Goal: Task Accomplishment & Management: Manage account settings

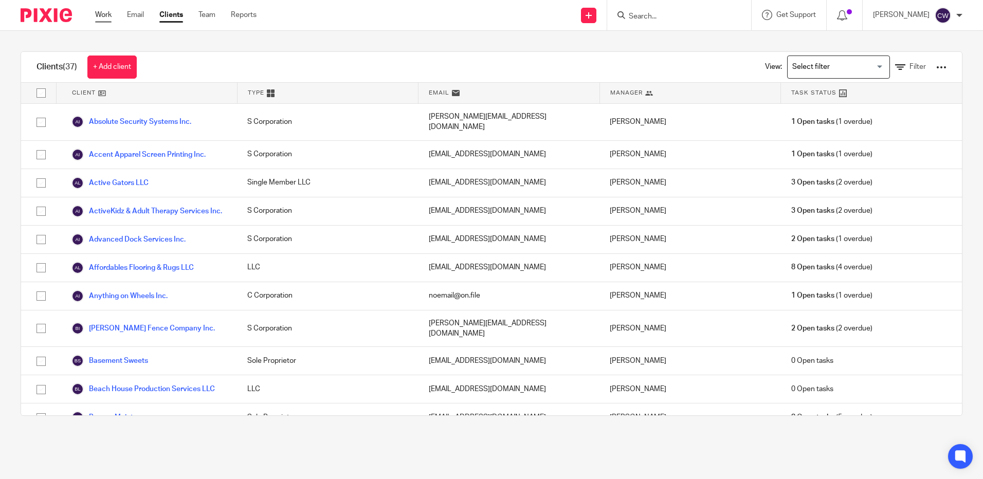
click at [99, 14] on link "Work" at bounding box center [103, 15] width 16 height 10
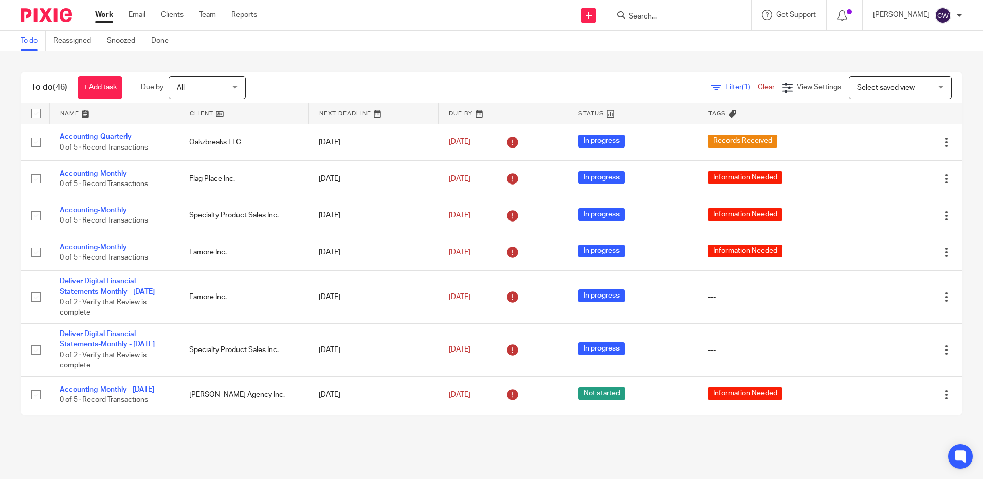
click at [70, 114] on link at bounding box center [114, 113] width 129 height 21
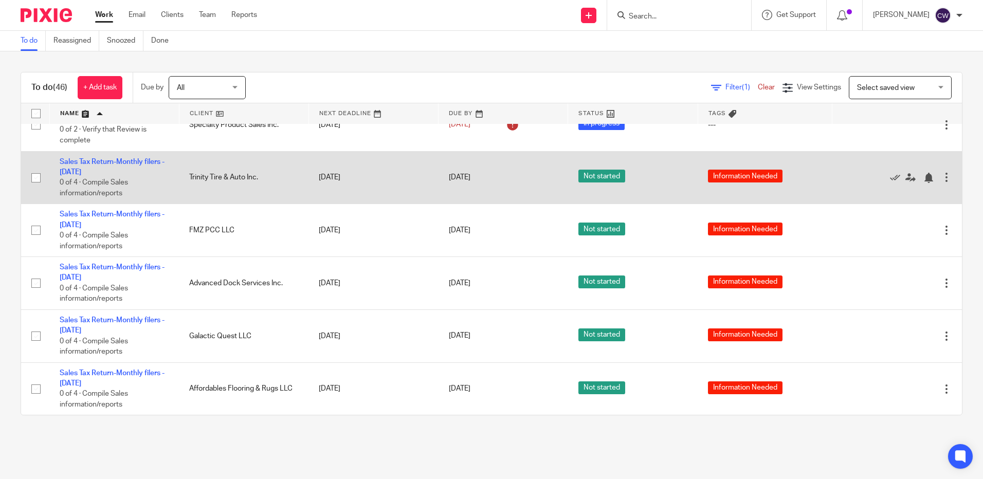
scroll to position [1954, 0]
click at [890, 183] on icon at bounding box center [895, 178] width 10 height 10
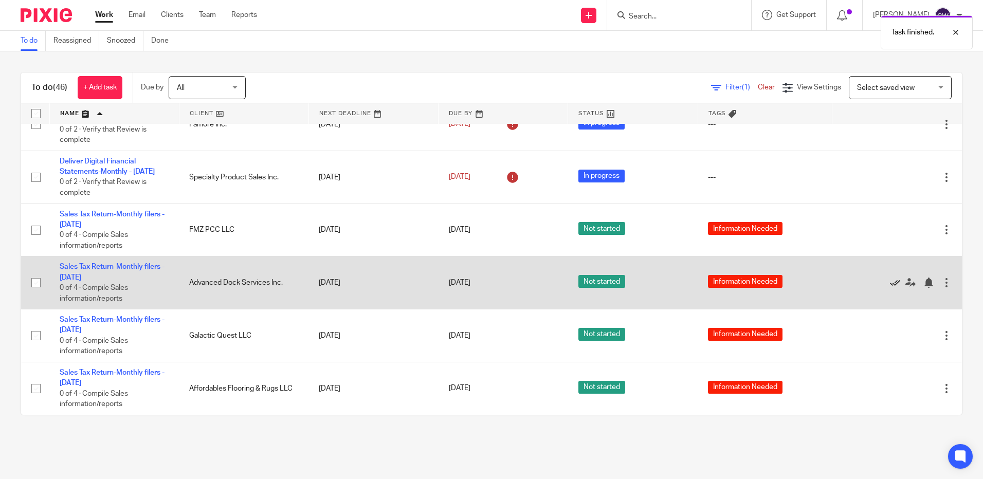
click at [890, 288] on icon at bounding box center [895, 283] width 10 height 10
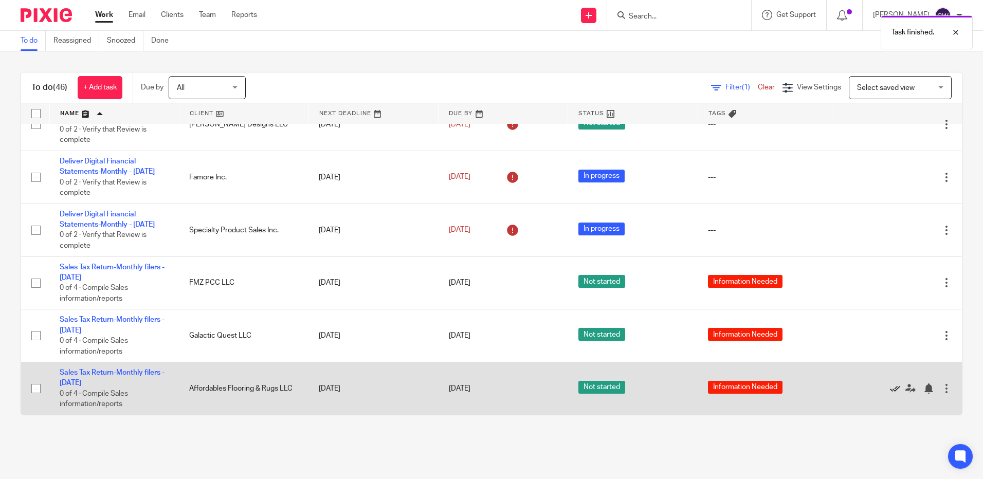
click at [890, 389] on icon at bounding box center [895, 389] width 10 height 10
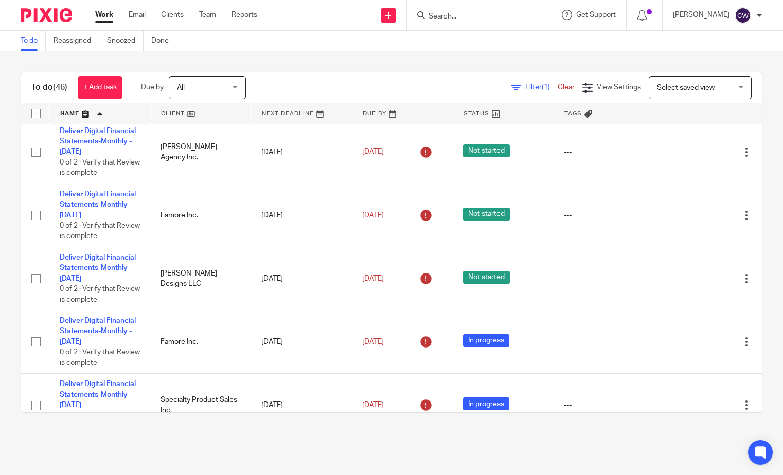
scroll to position [2130, 0]
